Goal: Task Accomplishment & Management: Complete application form

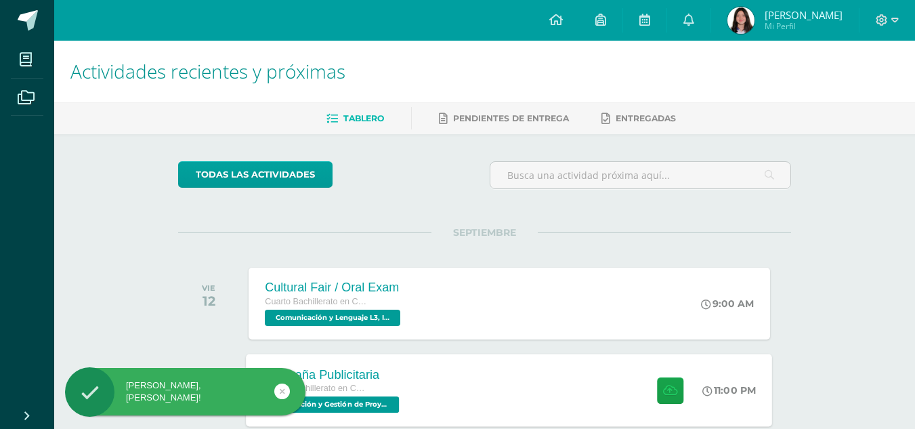
click at [360, 389] on span "Cuarto Bachillerato en Ciencias y Letras" at bounding box center [314, 387] width 103 height 9
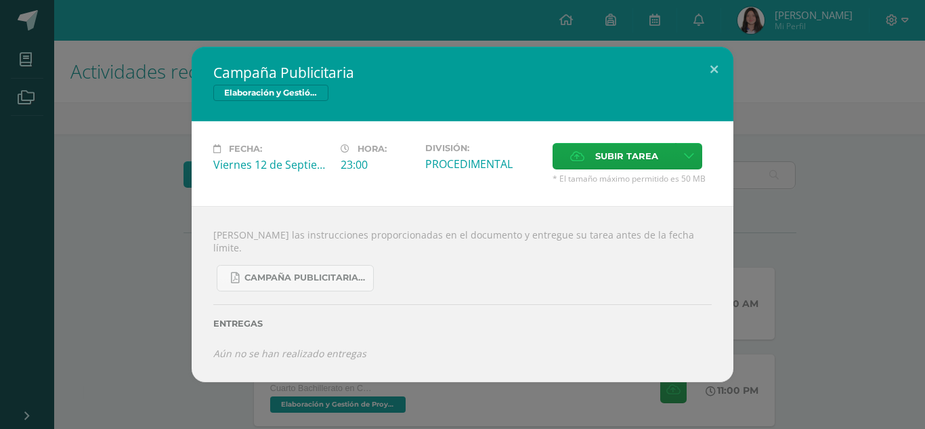
click at [578, 173] on div "Subir tarea" at bounding box center [632, 158] width 159 height 30
click at [582, 160] on icon at bounding box center [577, 156] width 14 height 9
click at [0, 0] on input "Subir tarea" at bounding box center [0, 0] width 0 height 0
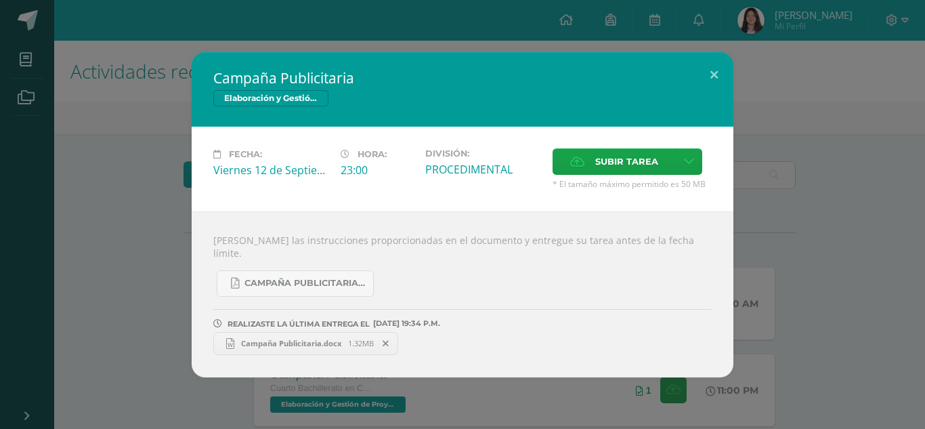
click at [318, 338] on span "Campaña Publicitaria.docx" at bounding box center [291, 343] width 114 height 10
click at [387, 339] on icon at bounding box center [386, 343] width 6 height 9
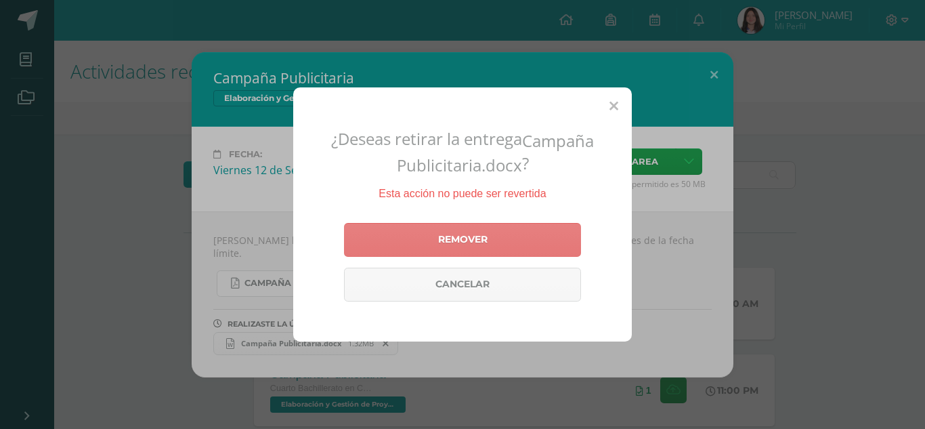
click at [435, 246] on link "Remover" at bounding box center [462, 240] width 237 height 34
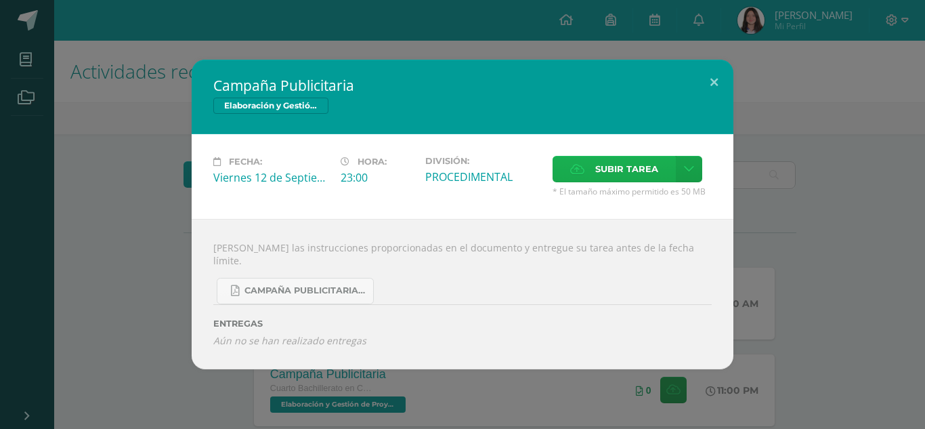
click at [574, 167] on label "Subir tarea" at bounding box center [614, 169] width 123 height 26
click at [0, 0] on input "Subir tarea" at bounding box center [0, 0] width 0 height 0
click at [603, 181] on span "Subir tarea" at bounding box center [626, 168] width 63 height 25
click at [0, 0] on input "Subir tarea" at bounding box center [0, 0] width 0 height 0
click at [597, 174] on span "Subir tarea" at bounding box center [626, 168] width 63 height 25
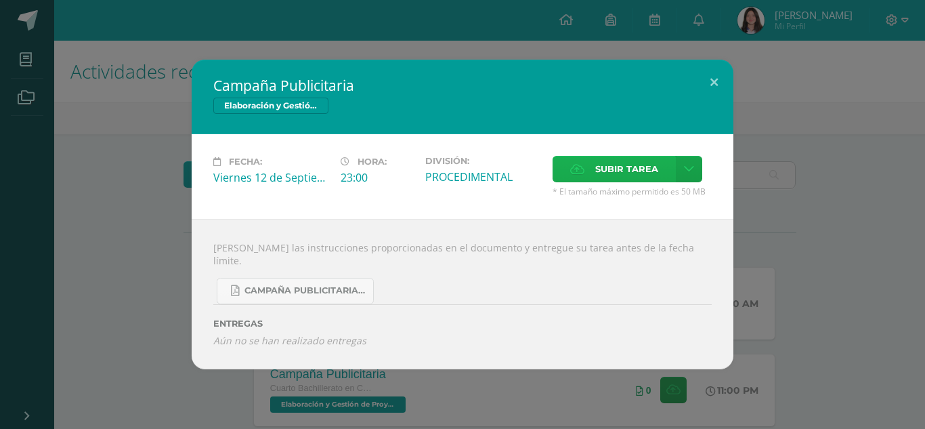
click at [0, 0] on input "Subir tarea" at bounding box center [0, 0] width 0 height 0
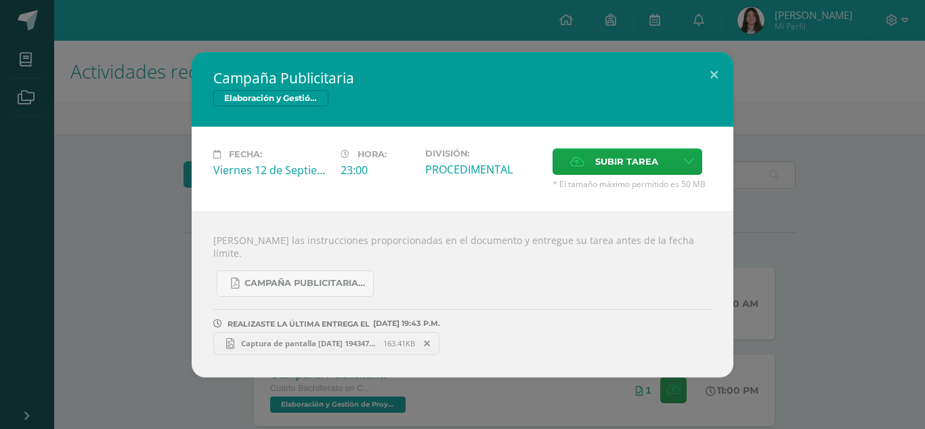
click at [428, 336] on span at bounding box center [427, 343] width 23 height 15
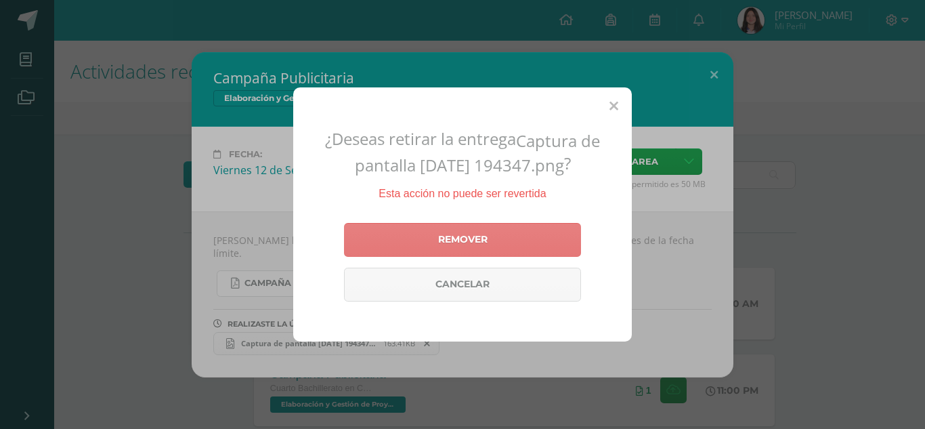
click at [515, 228] on link "Remover" at bounding box center [462, 240] width 237 height 34
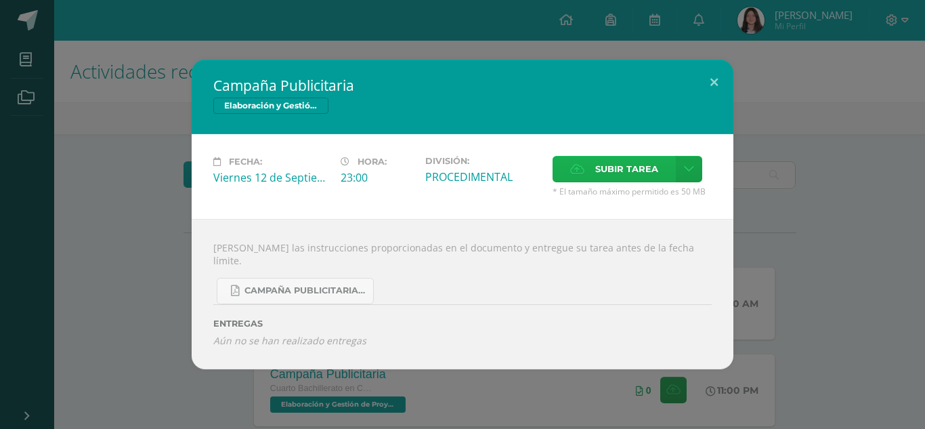
click at [610, 169] on span "Subir tarea" at bounding box center [626, 168] width 63 height 25
click at [0, 0] on input "Subir tarea" at bounding box center [0, 0] width 0 height 0
click at [614, 173] on span "Subir tarea" at bounding box center [626, 168] width 63 height 25
click at [0, 0] on input "Subir tarea" at bounding box center [0, 0] width 0 height 0
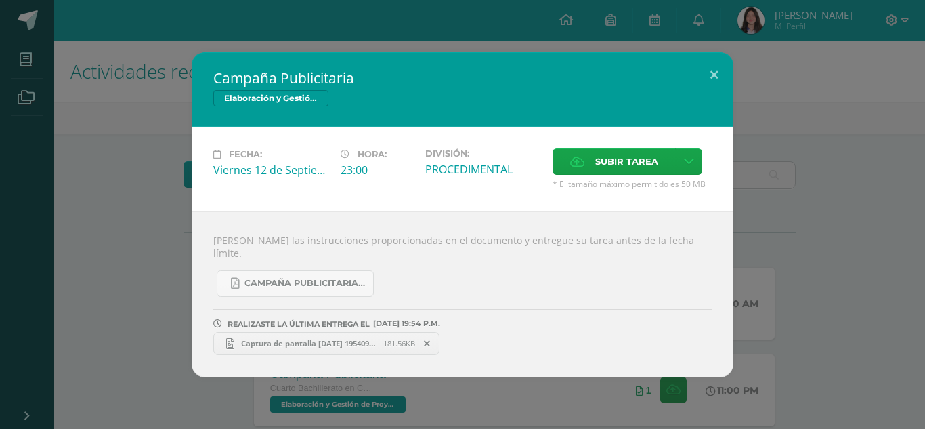
click at [425, 339] on icon at bounding box center [427, 343] width 6 height 9
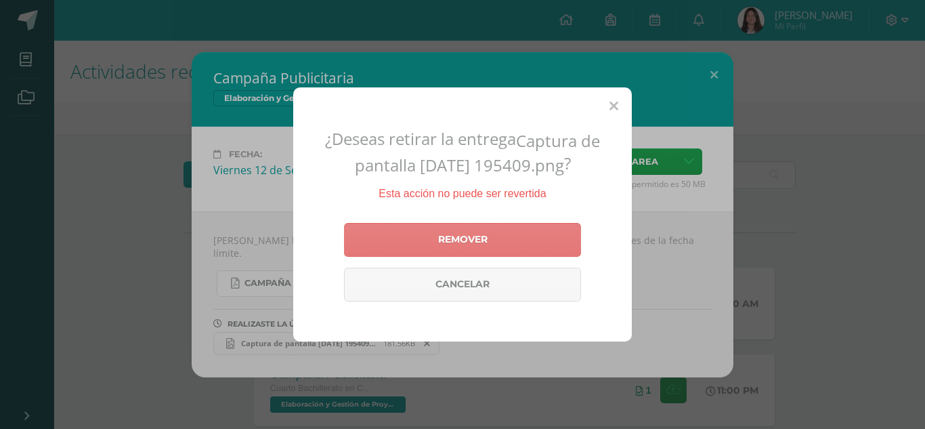
click at [499, 245] on link "Remover" at bounding box center [462, 240] width 237 height 34
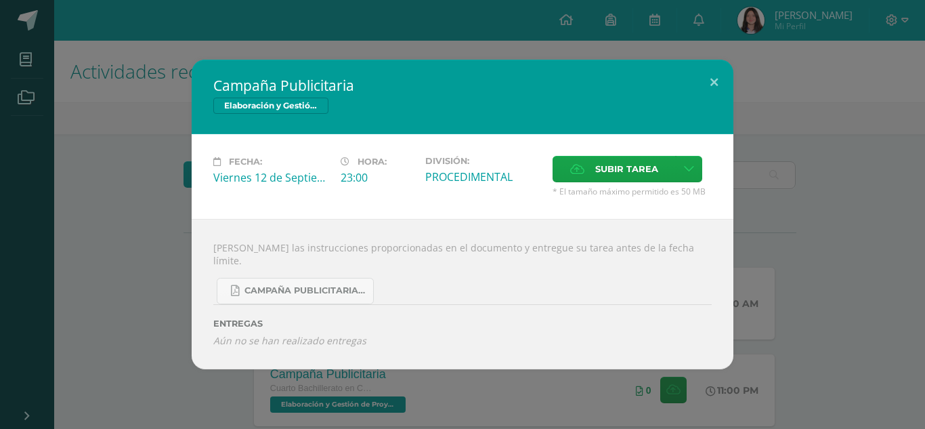
click at [610, 160] on div "Fecha: [DATE] Hora: 23:00 División: PROCEDIMENTAL Subir tarea" at bounding box center [463, 176] width 542 height 85
click at [622, 171] on span "Subir tarea" at bounding box center [626, 168] width 63 height 25
click at [0, 0] on input "Subir tarea" at bounding box center [0, 0] width 0 height 0
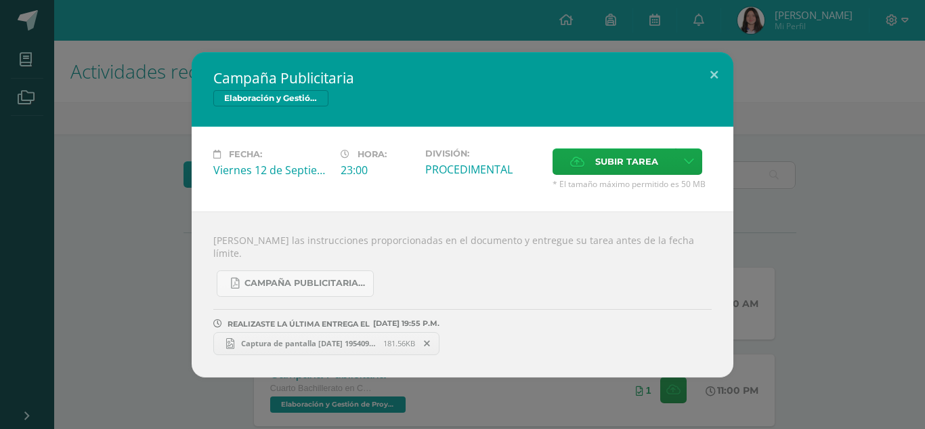
click at [435, 337] on span at bounding box center [427, 343] width 23 height 15
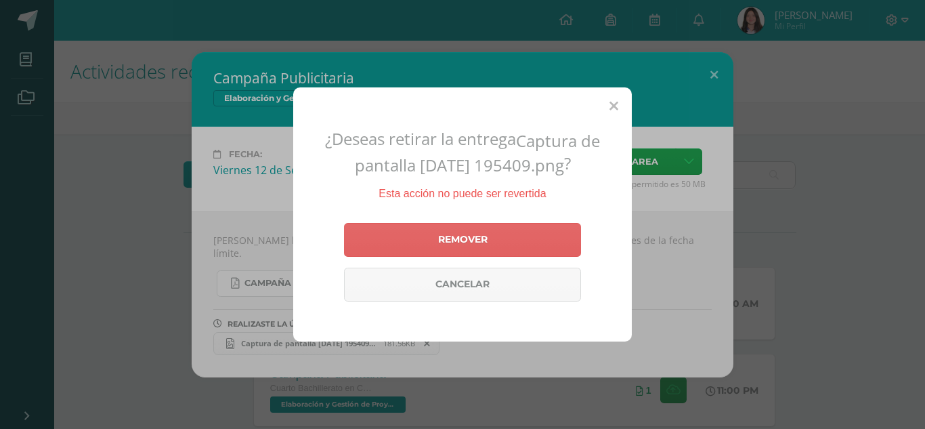
click at [625, 106] on div "¿Deseas retirar la entrega Captura de pantalla [DATE] 195409.png ? Esta acción …" at bounding box center [462, 214] width 339 height 254
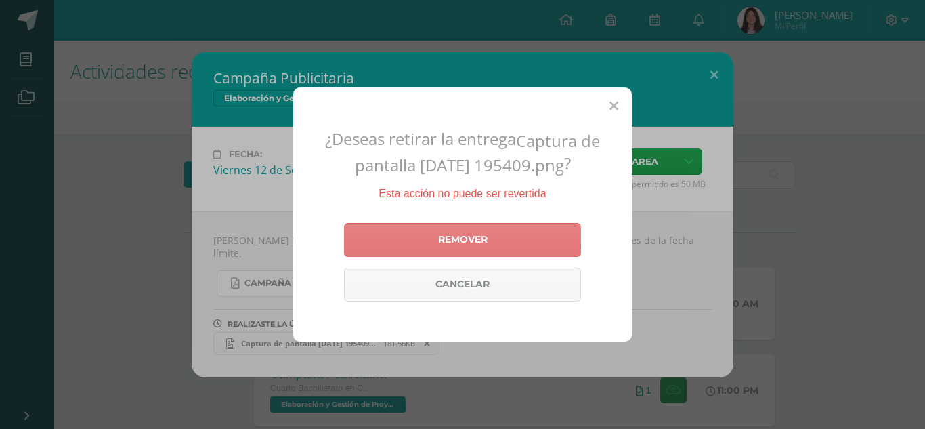
click at [467, 242] on link "Remover" at bounding box center [462, 240] width 237 height 34
